Goal: Transaction & Acquisition: Purchase product/service

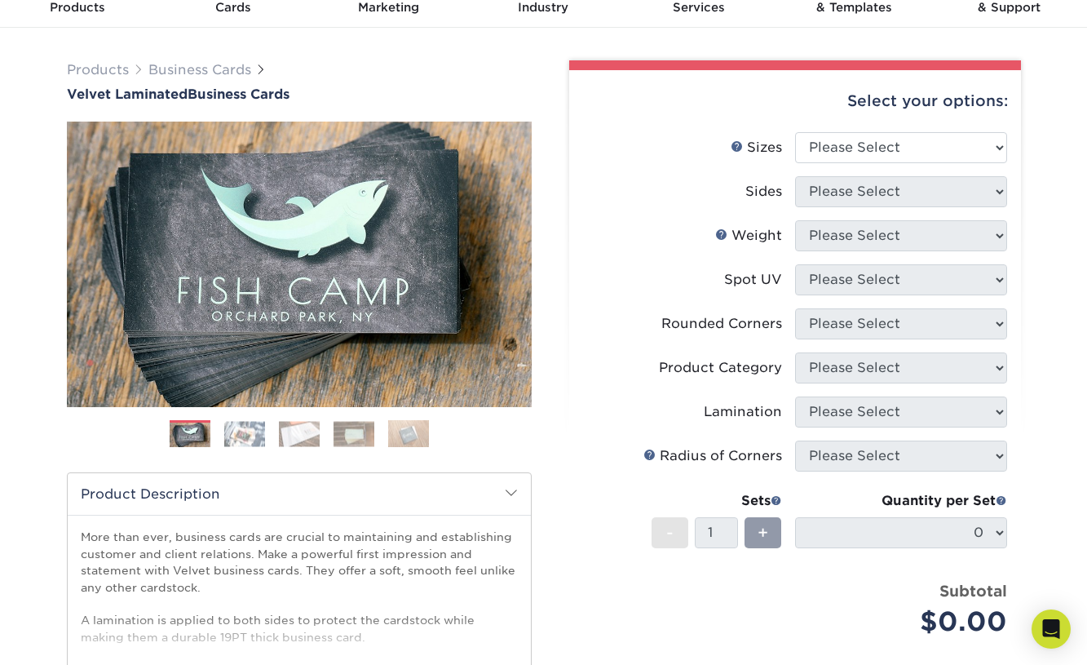
scroll to position [45, 0]
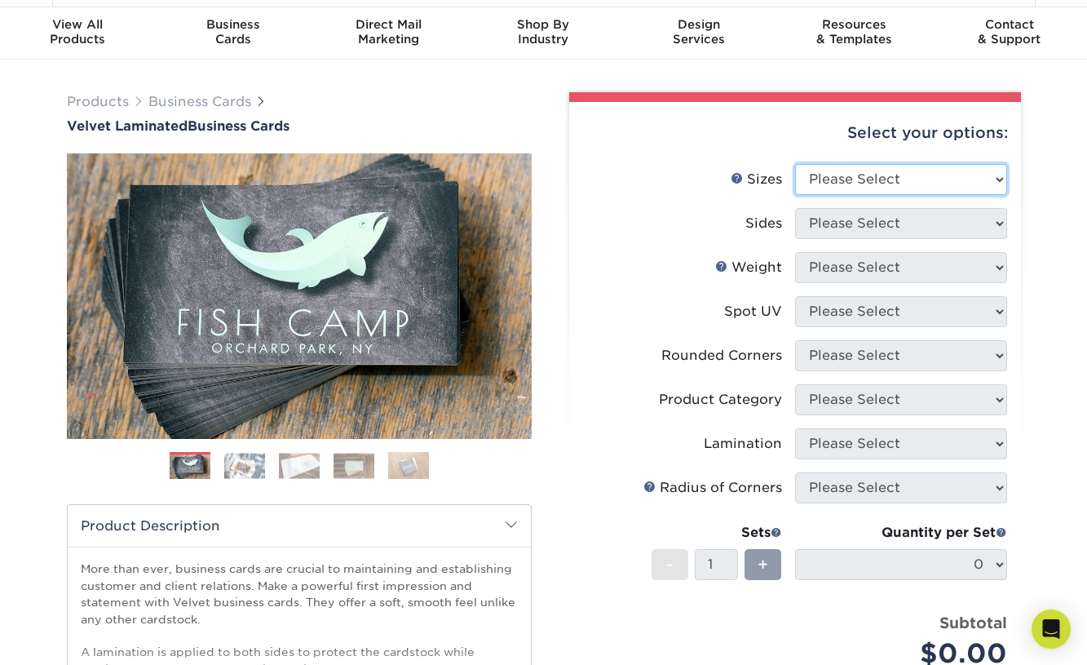
click at [998, 177] on select "Please Select 1.5" x 3.5" - Mini 1.75" x 3.5" - Mini 2" x 2" - Square 2" x 3" -…" at bounding box center [901, 179] width 212 height 31
select select "2.00x3.50"
click at [795, 164] on select "Please Select 1.5" x 3.5" - Mini 1.75" x 3.5" - Mini 2" x 2" - Square 2" x 3" -…" at bounding box center [901, 179] width 212 height 31
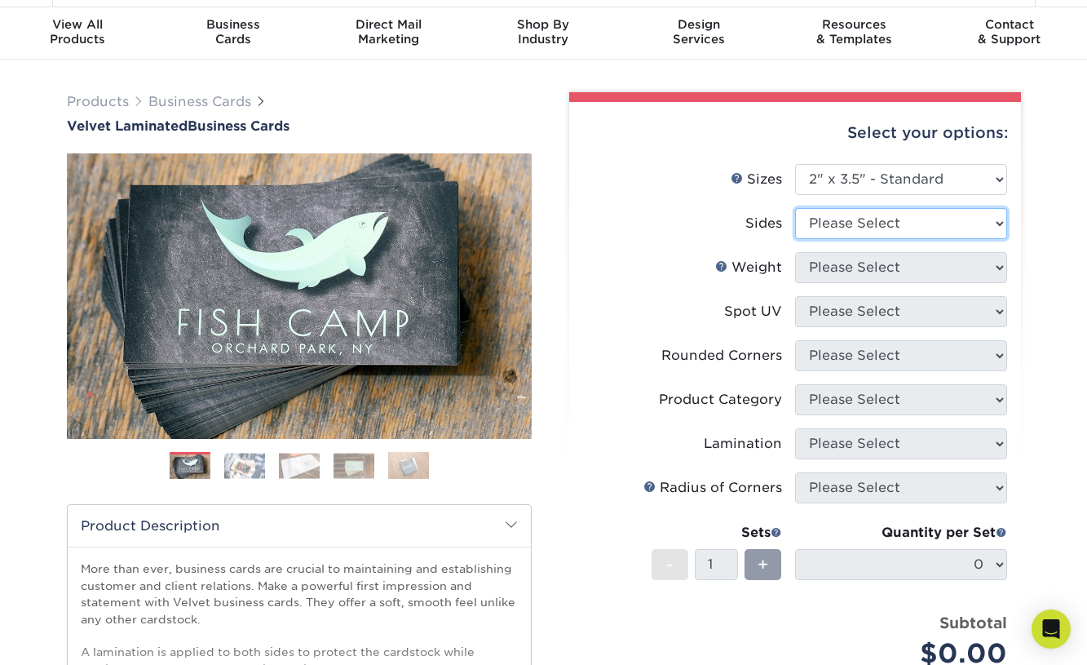
click at [900, 224] on select "Please Select Print Both Sides Print Front Only" at bounding box center [901, 223] width 212 height 31
select select "13abbda7-1d64-4f25-8bb2-c179b224825d"
click at [795, 208] on select "Please Select Print Both Sides Print Front Only" at bounding box center [901, 223] width 212 height 31
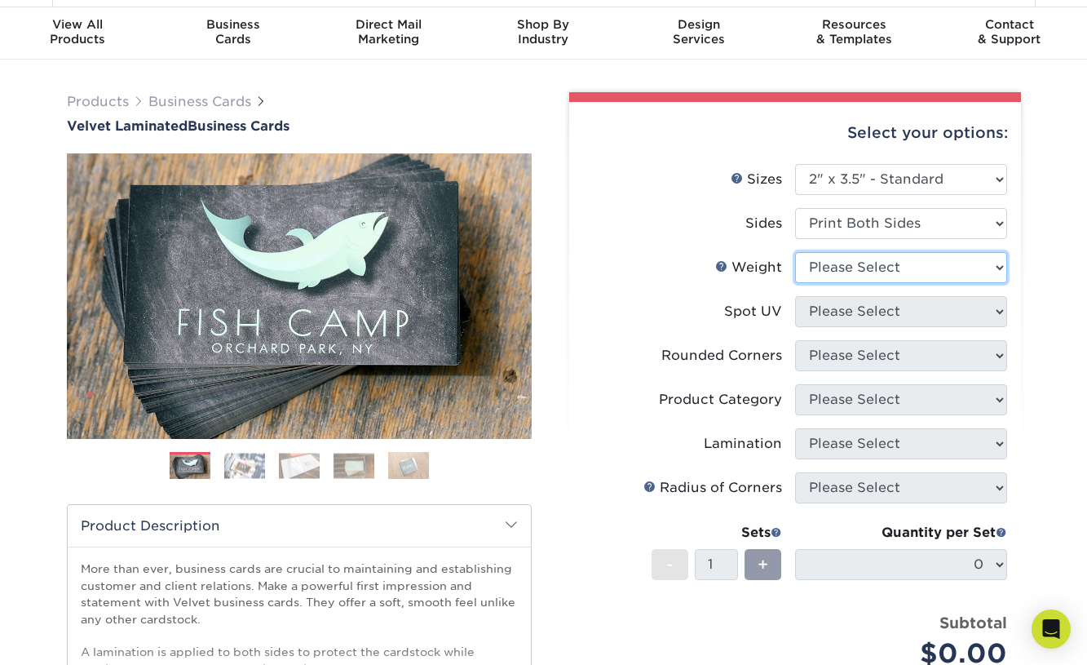
click at [885, 272] on select "Please Select 16PT" at bounding box center [901, 267] width 212 height 31
select select "16PT"
click at [795, 252] on select "Please Select 16PT" at bounding box center [901, 267] width 212 height 31
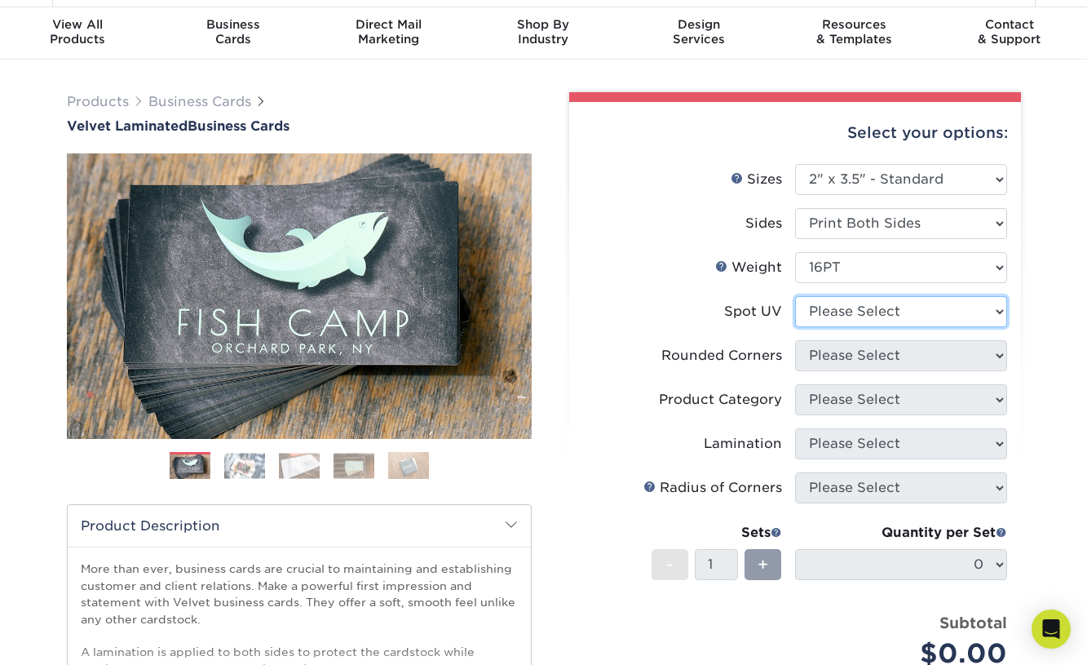
click at [998, 311] on select "Please Select No Spot UV Front and Back (Both Sides) Front Only Back Only" at bounding box center [901, 311] width 212 height 31
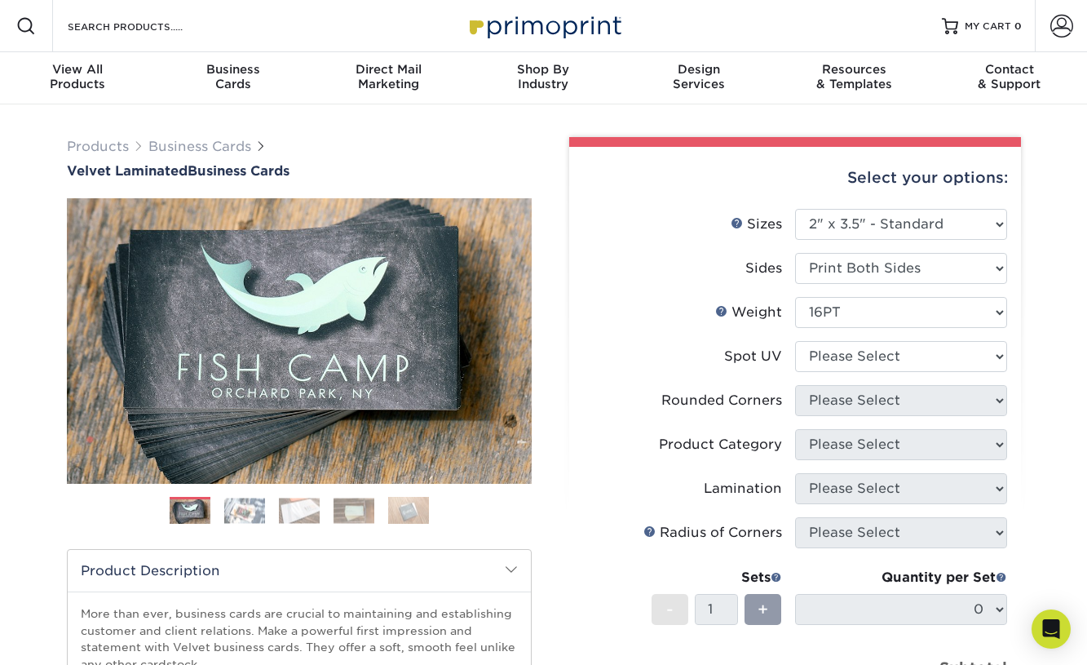
scroll to position [82, 0]
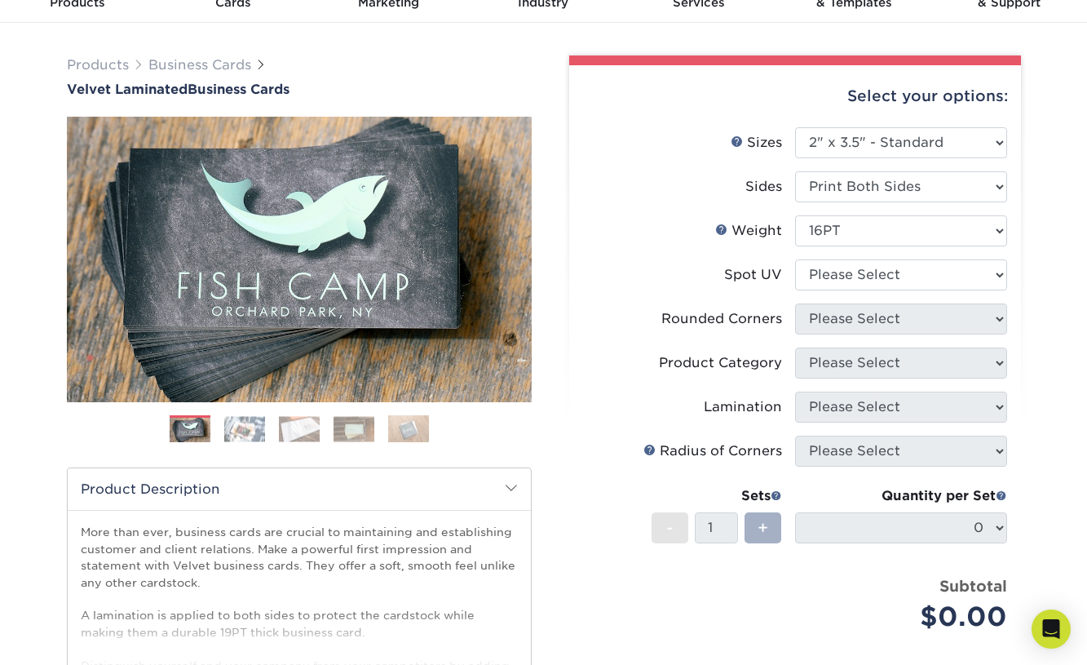
click at [761, 527] on span "+" at bounding box center [763, 528] width 11 height 24
click at [768, 532] on span "+" at bounding box center [763, 528] width 11 height 24
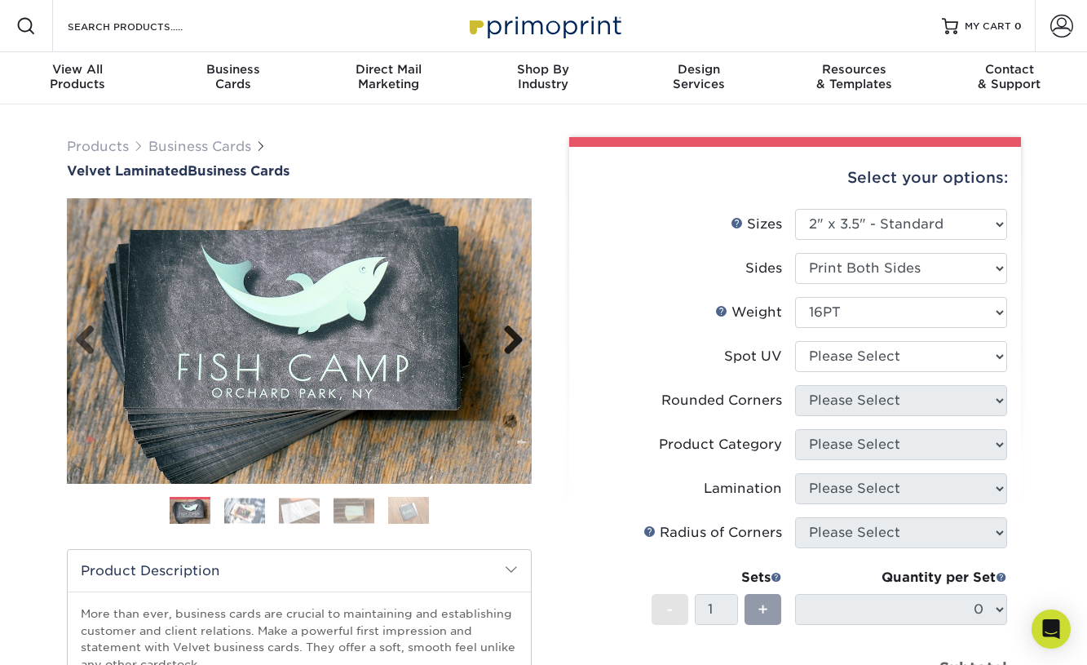
click at [510, 337] on link "Next" at bounding box center [507, 341] width 33 height 33
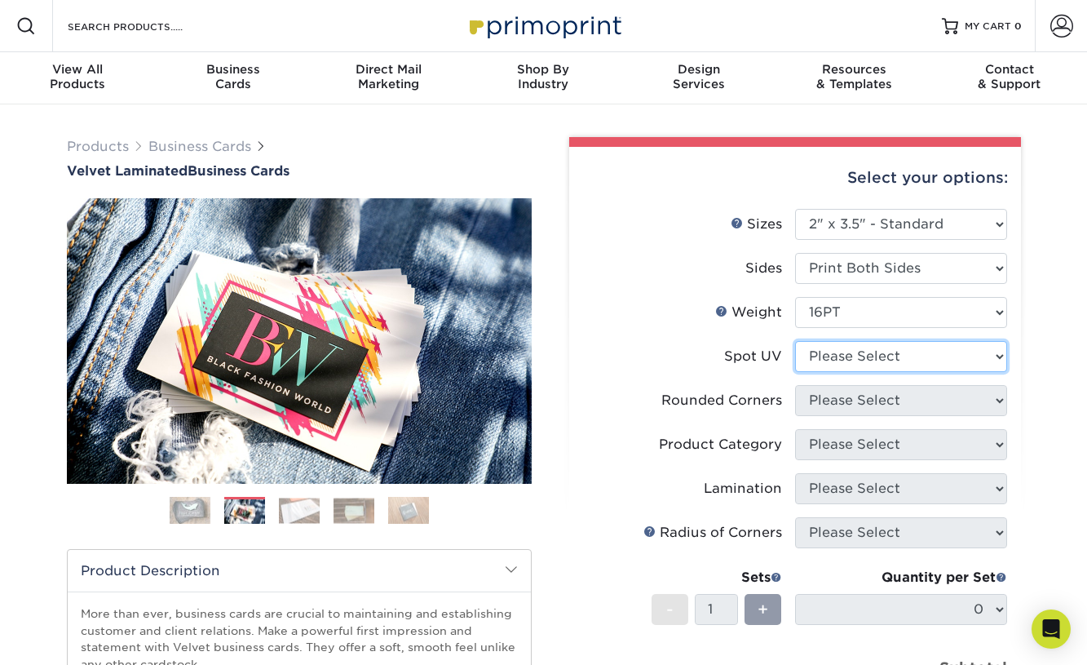
click at [1003, 355] on select "Please Select No Spot UV Front and Back (Both Sides) Front Only Back Only" at bounding box center [901, 356] width 212 height 31
select select "3"
click at [795, 341] on select "Please Select No Spot UV Front and Back (Both Sides) Front Only Back Only" at bounding box center [901, 356] width 212 height 31
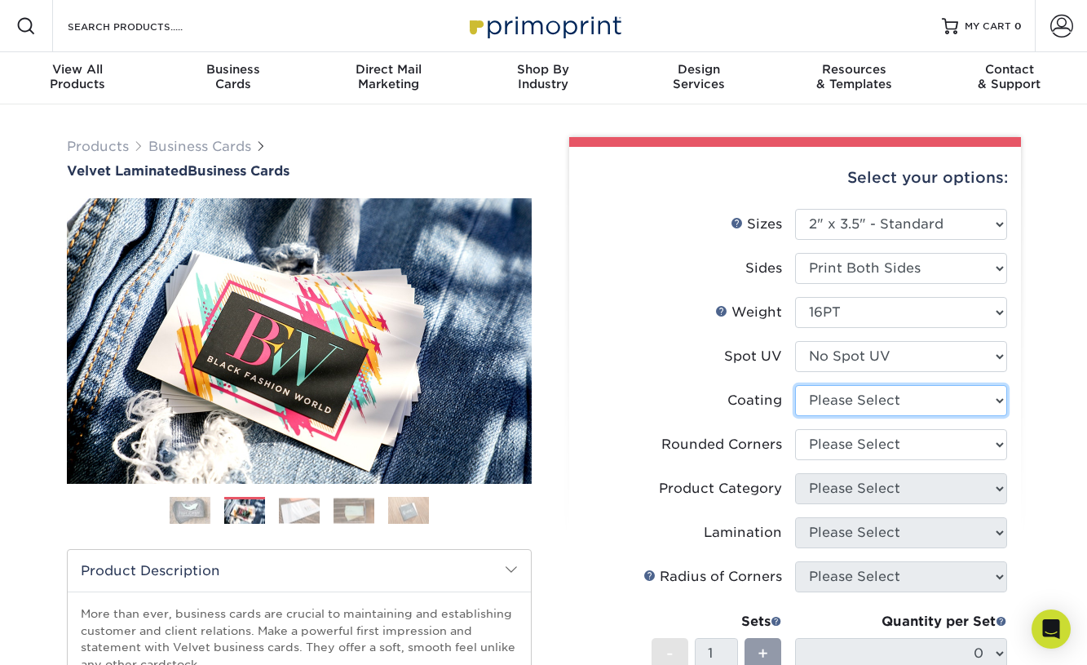
click at [994, 401] on select at bounding box center [901, 400] width 212 height 31
click at [998, 401] on select at bounding box center [901, 400] width 212 height 31
click at [795, 385] on select at bounding box center [901, 400] width 212 height 31
click at [1002, 400] on select at bounding box center [901, 400] width 212 height 31
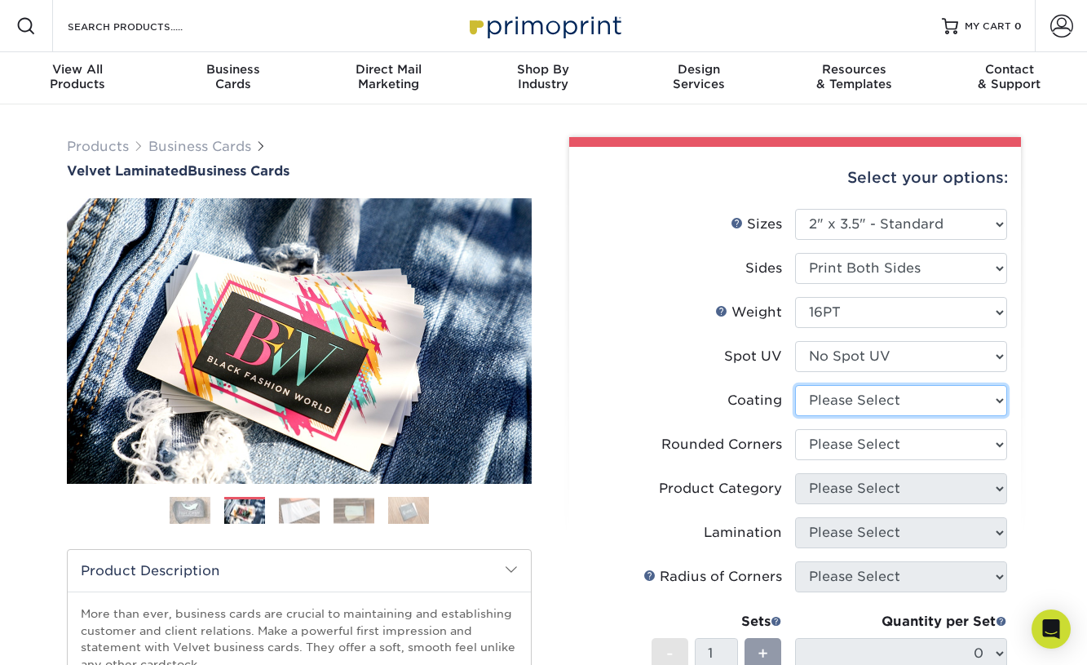
select select "3e7618de-abca-4bda-9f97-8b9129e913d8"
click at [795, 385] on select at bounding box center [901, 400] width 212 height 31
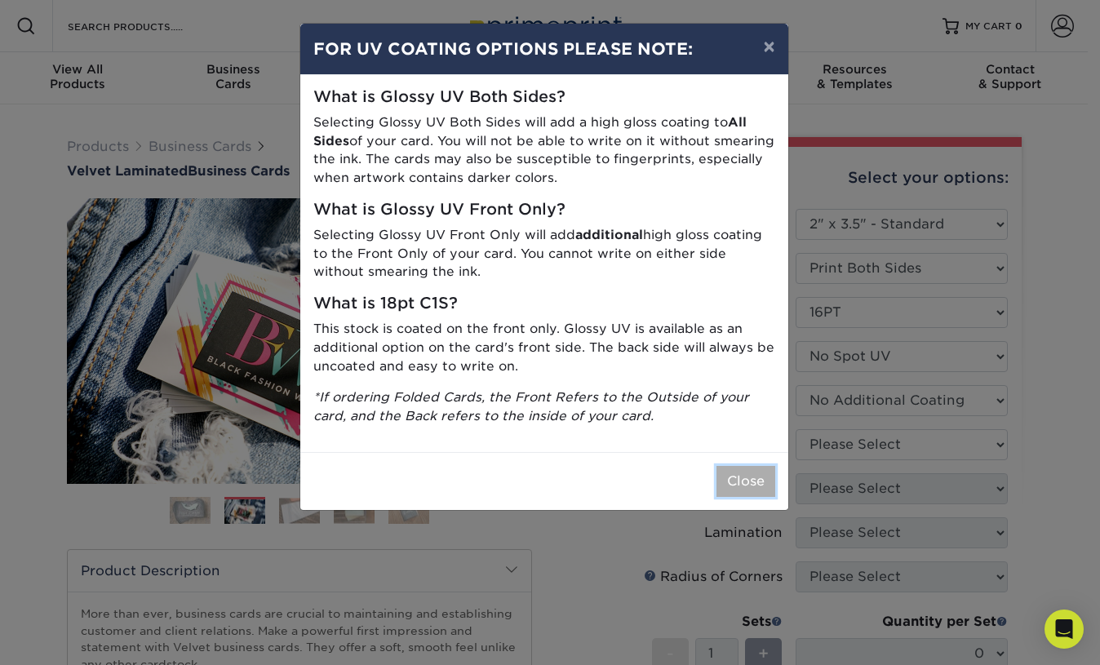
click at [749, 486] on button "Close" at bounding box center [745, 481] width 59 height 31
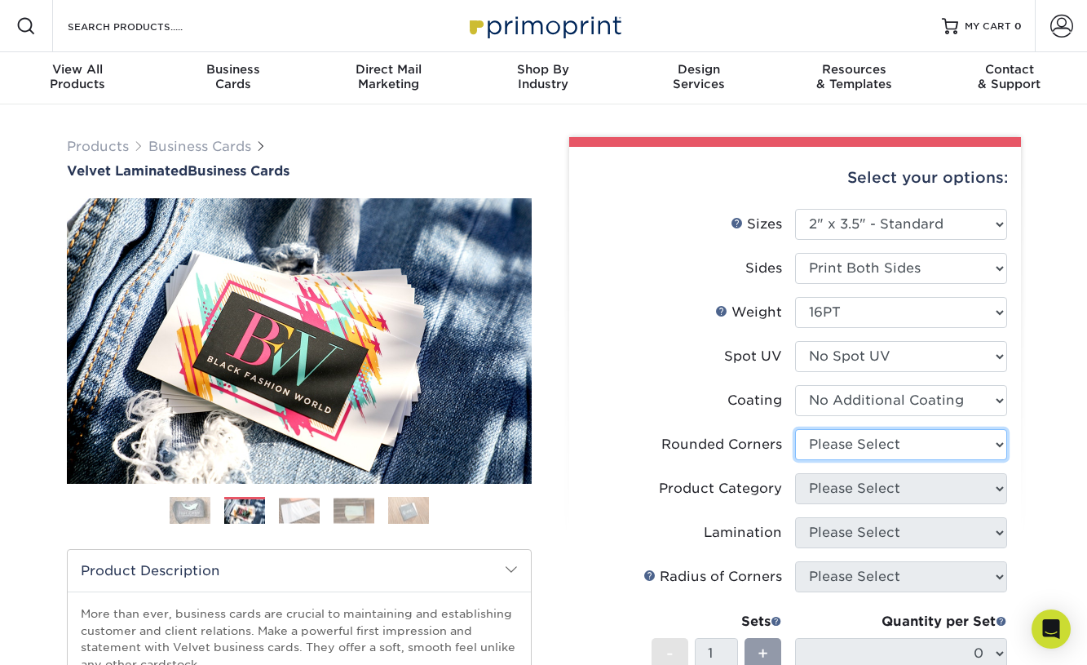
click at [1002, 445] on select "Please Select Yes - Round 2 Corners Yes - Round 4 Corners No" at bounding box center [901, 444] width 212 height 31
select select "0"
click at [795, 429] on select "Please Select Yes - Round 2 Corners Yes - Round 4 Corners No" at bounding box center [901, 444] width 212 height 31
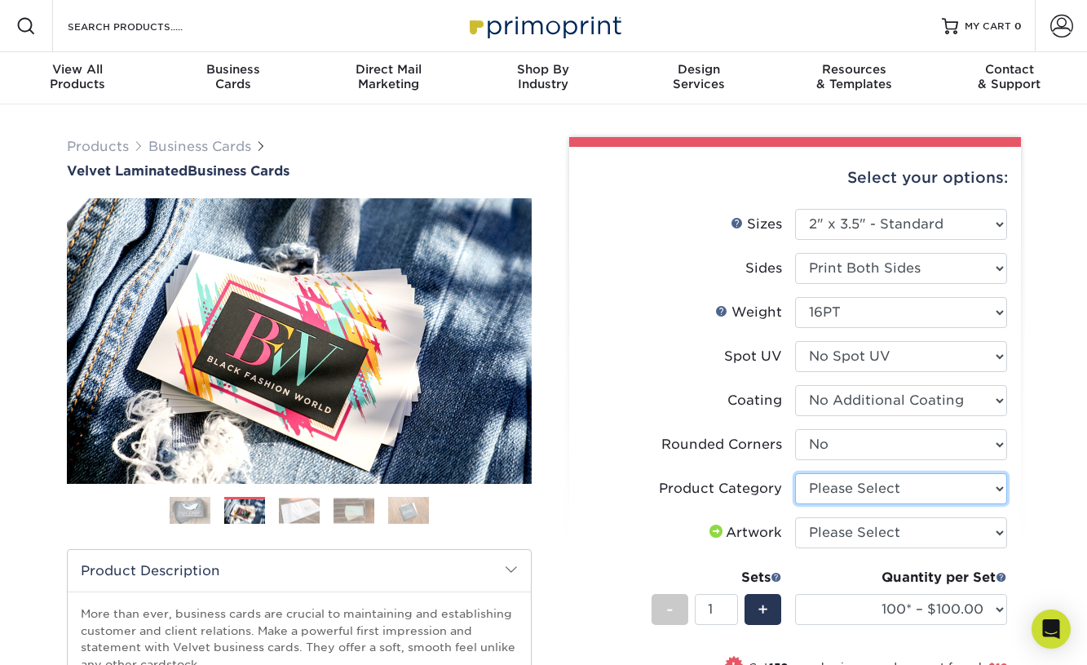
click at [1001, 487] on select "Please Select Business Cards" at bounding box center [901, 488] width 212 height 31
select select "3b5148f1-0588-4f88-a218-97bcfdce65c1"
click at [795, 473] on select "Please Select Business Cards" at bounding box center [901, 488] width 212 height 31
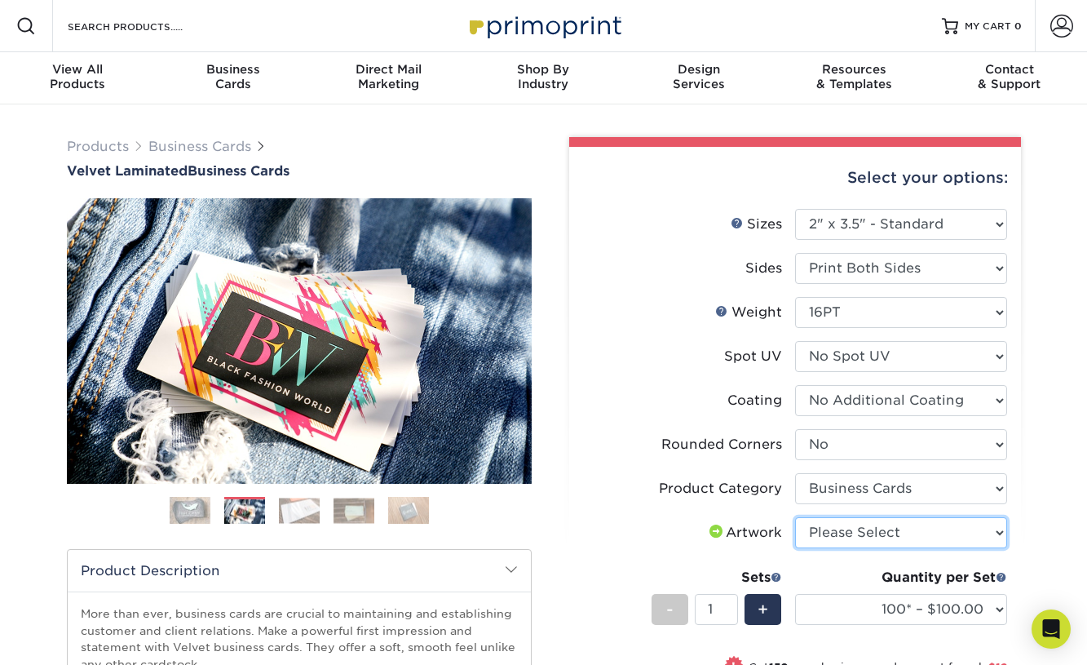
click at [1001, 533] on select "Please Select I will upload files I need a design - $100" at bounding box center [901, 532] width 212 height 31
select select "upload"
click at [795, 517] on select "Please Select I will upload files I need a design - $100" at bounding box center [901, 532] width 212 height 31
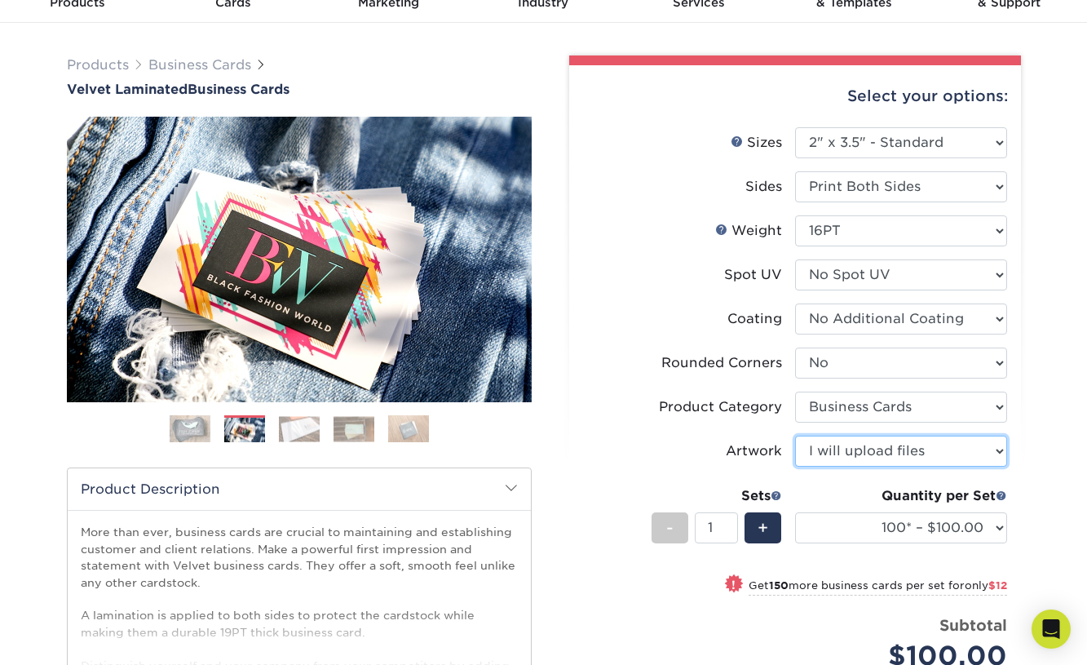
scroll to position [245, 0]
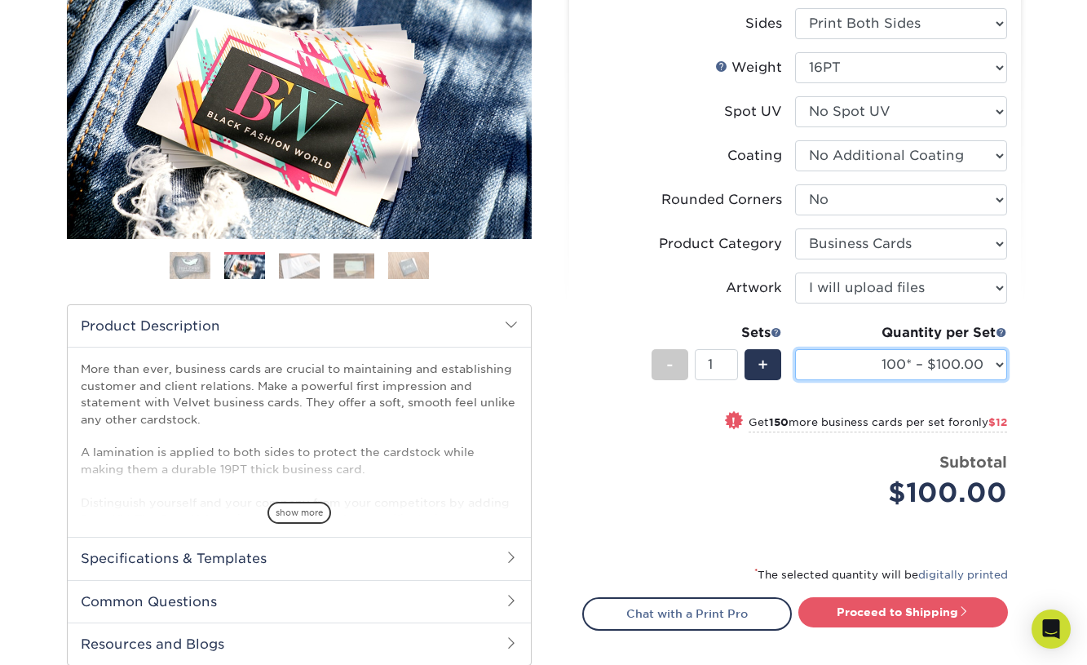
click at [999, 365] on select "100* – $100.00 250* – $112.00 500 – $120.00 1000 – $156.00 2500 – $307.00 5000 …" at bounding box center [901, 364] width 212 height 31
